Goal: Task Accomplishment & Management: Manage account settings

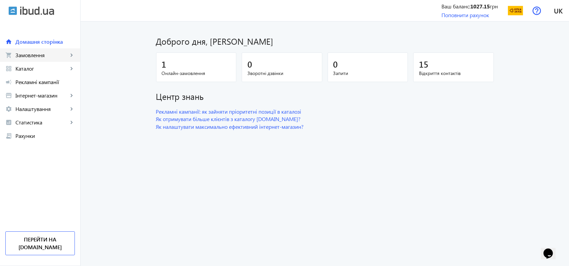
click at [54, 50] on link "shopping_cart Замовлення keyboard_arrow_right" at bounding box center [40, 54] width 80 height 13
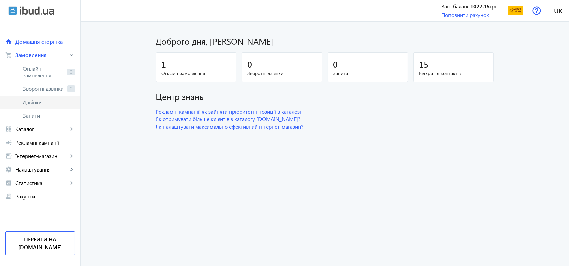
click at [33, 105] on link "Дзвінки" at bounding box center [40, 101] width 80 height 13
